Goal: Task Accomplishment & Management: Use online tool/utility

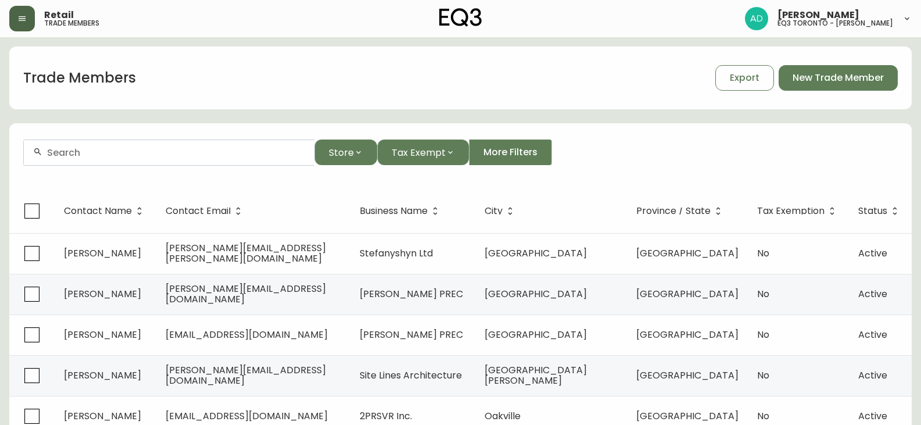
click at [29, 20] on button "button" at bounding box center [22, 19] width 26 height 26
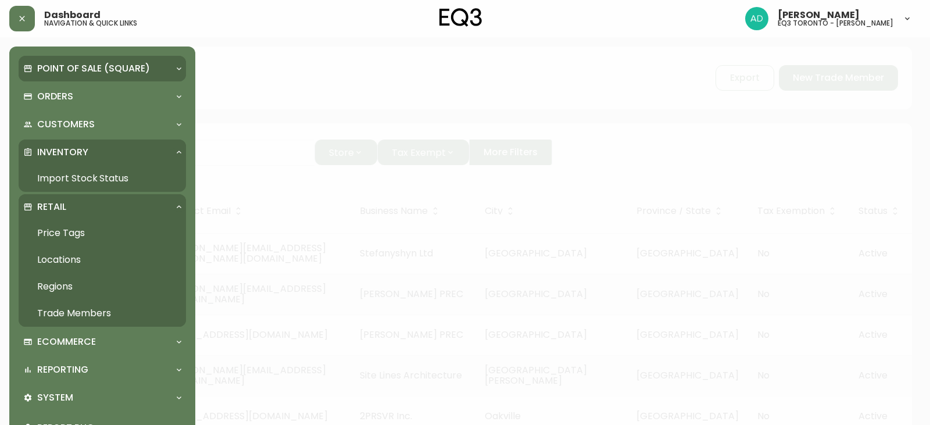
click at [85, 62] on p "Point of Sale (Square)" at bounding box center [93, 68] width 113 height 13
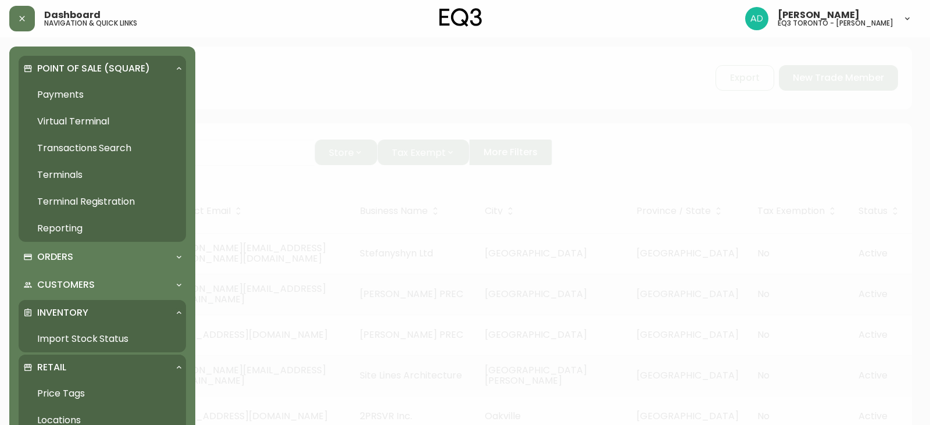
drag, startPoint x: 147, startPoint y: 70, endPoint x: 148, endPoint y: 80, distance: 9.3
click at [147, 70] on p "Point of Sale (Square)" at bounding box center [93, 68] width 113 height 13
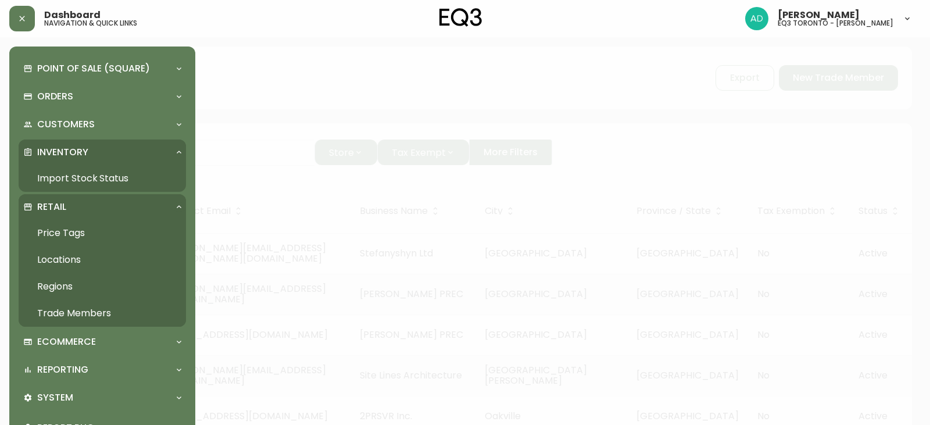
click at [179, 152] on icon at bounding box center [179, 152] width 5 height 3
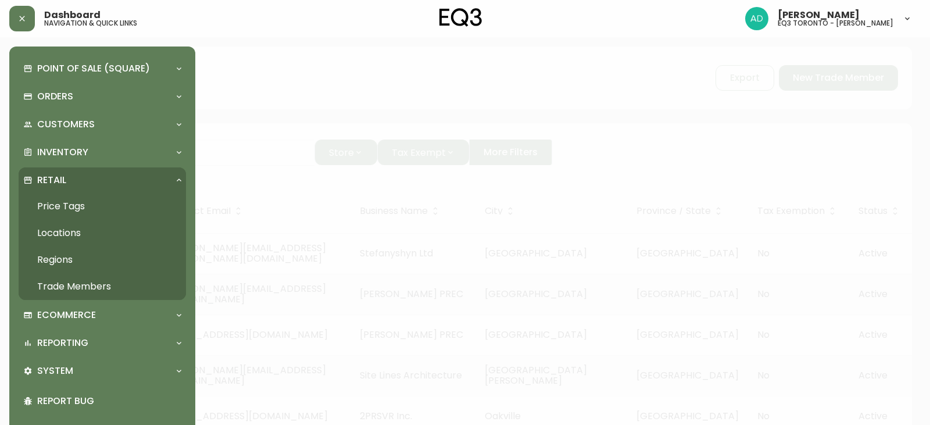
click at [101, 213] on link "Price Tags" at bounding box center [102, 206] width 167 height 27
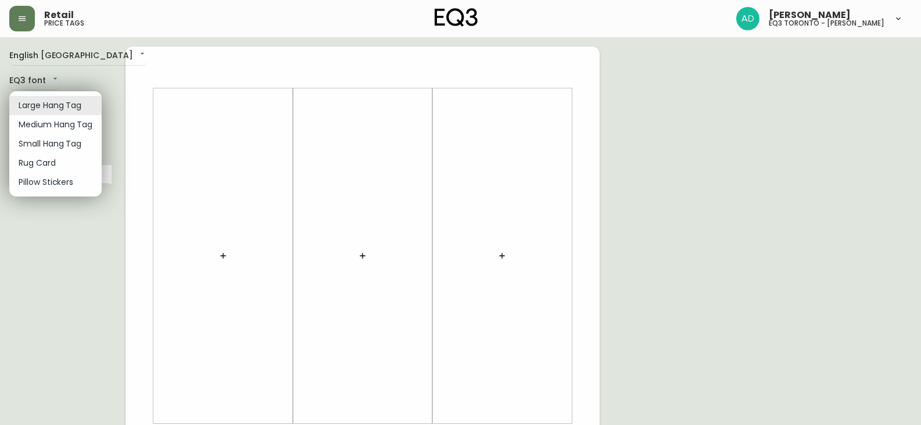
click at [48, 107] on body "Retail price tags [PERSON_NAME] eq3 [GEOGRAPHIC_DATA] - [PERSON_NAME] English […" at bounding box center [460, 414] width 921 height 828
click at [55, 146] on li "Small Hang Tag" at bounding box center [55, 143] width 92 height 19
type input "small"
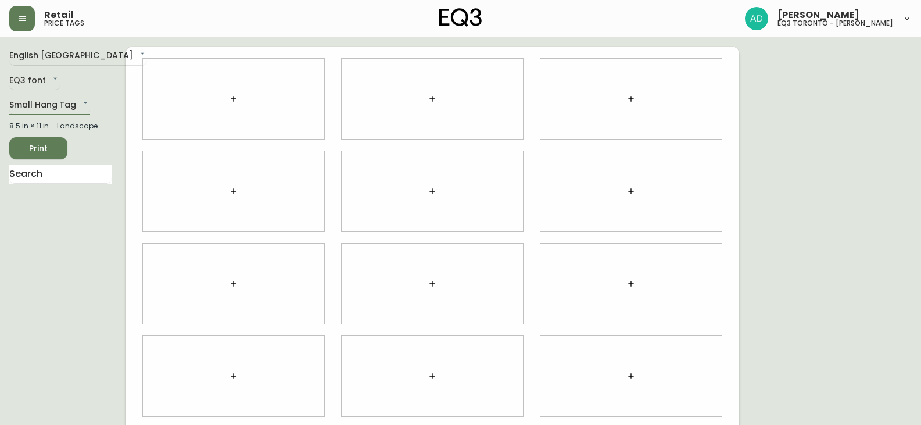
click at [231, 103] on icon "button" at bounding box center [233, 98] width 9 height 9
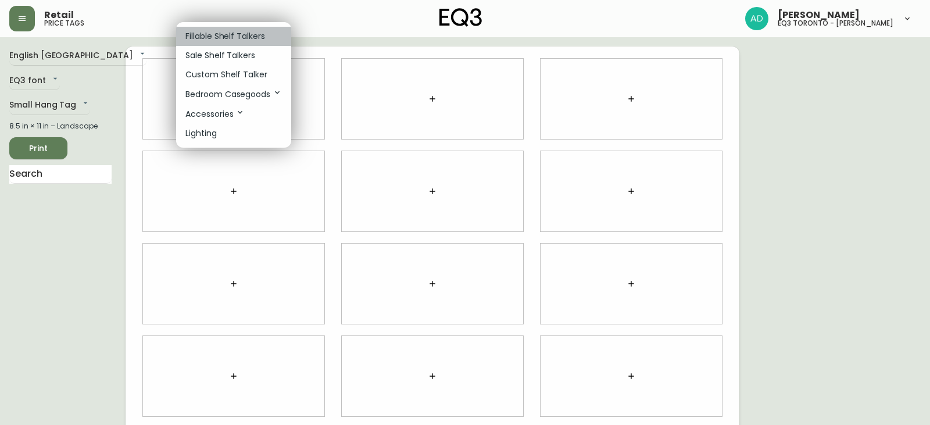
click at [213, 35] on p "Fillable Shelf Talkers" at bounding box center [225, 36] width 80 height 12
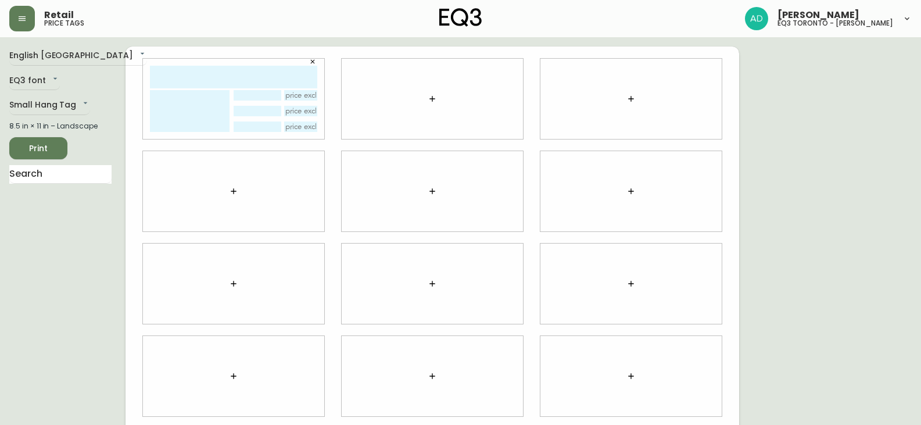
click at [198, 75] on input "text" at bounding box center [233, 77] width 167 height 23
type input "schedule"
click at [26, 155] on span "Print" at bounding box center [39, 148] width 40 height 15
click at [428, 102] on button "button" at bounding box center [432, 98] width 23 height 23
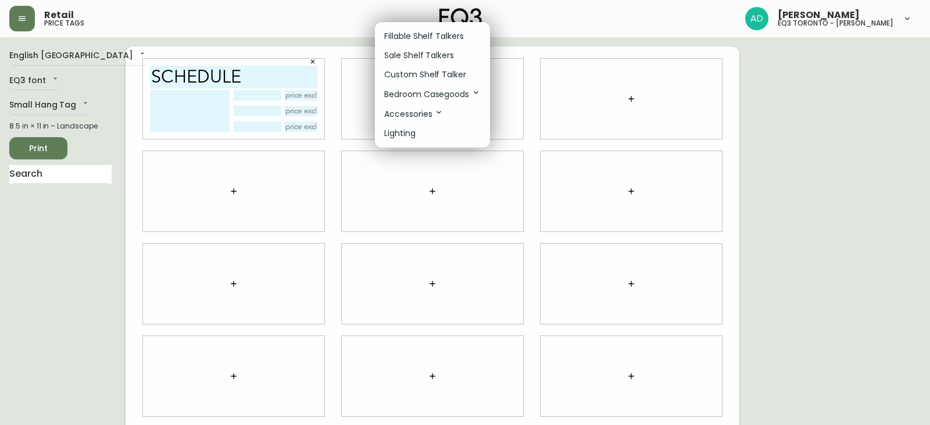
click at [426, 39] on p "Fillable Shelf Talkers" at bounding box center [424, 36] width 80 height 12
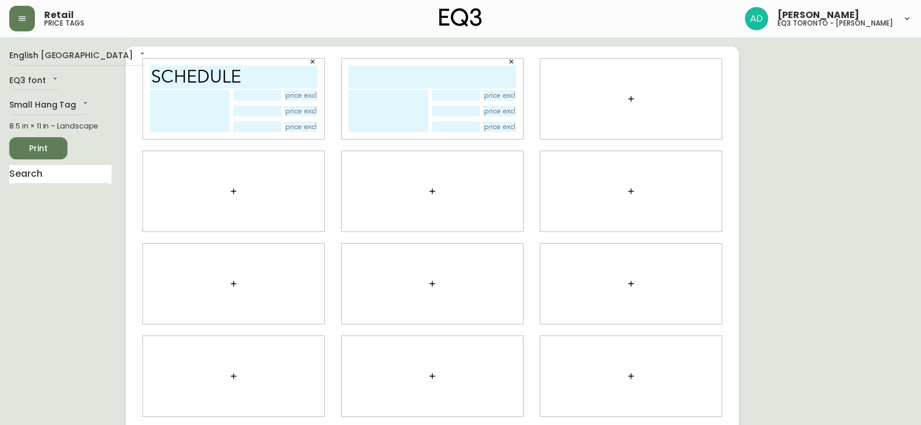
click at [419, 71] on input "text" at bounding box center [432, 77] width 167 height 23
type input "schedule"
click at [33, 146] on span "Print" at bounding box center [39, 148] width 40 height 15
